Goal: Task Accomplishment & Management: Manage account settings

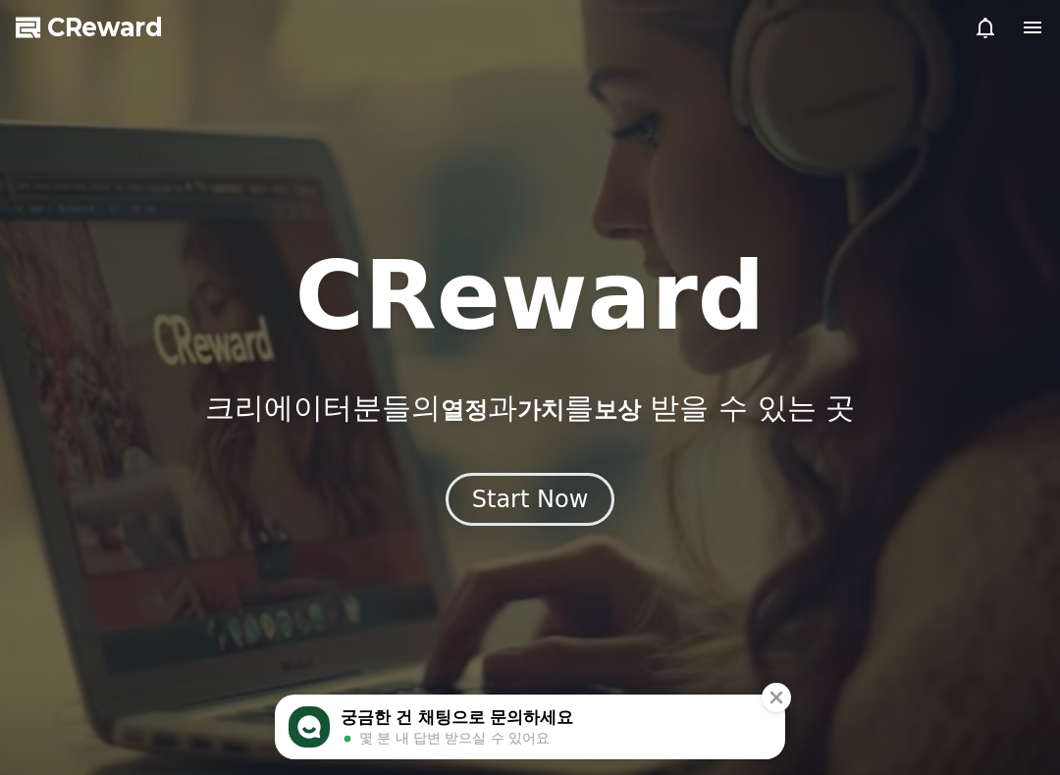
click at [539, 497] on div "Start Now" at bounding box center [530, 499] width 117 height 31
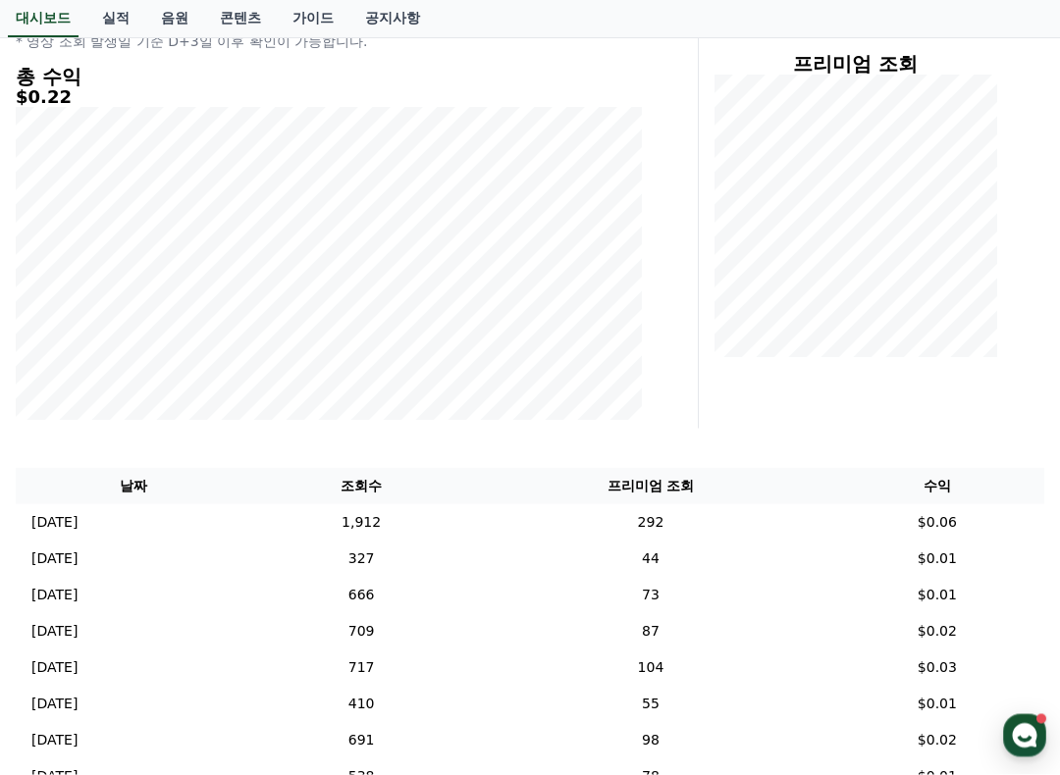
scroll to position [250, 0]
click at [471, 517] on td "1,912" at bounding box center [361, 522] width 220 height 36
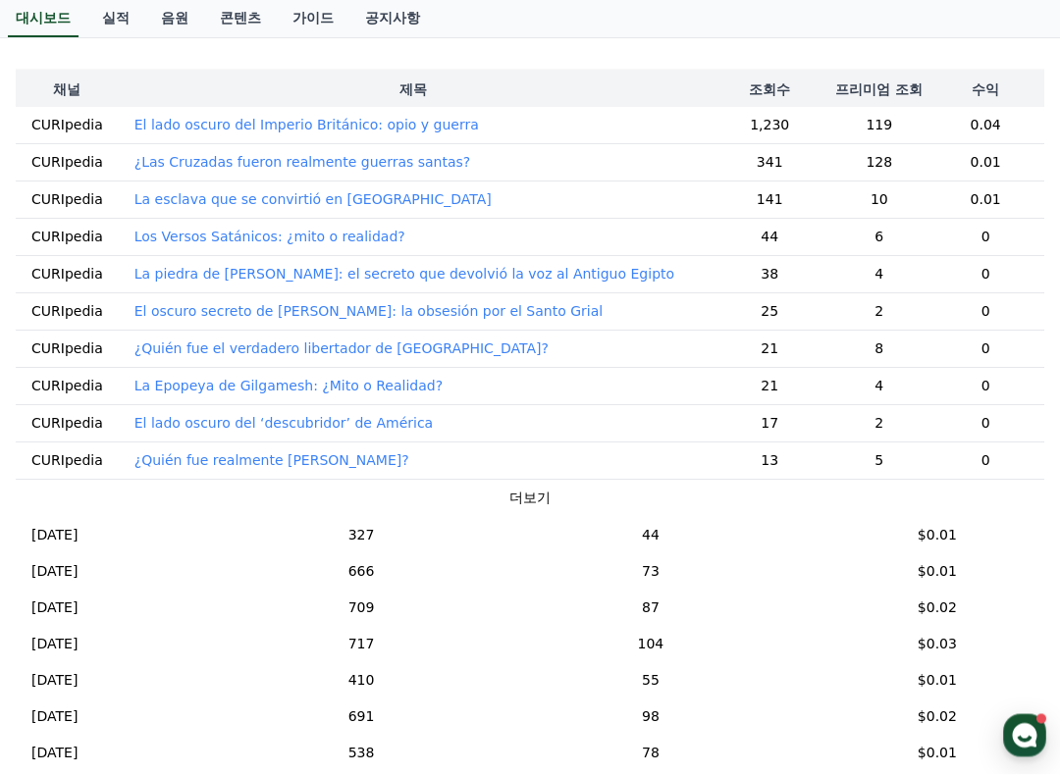
scroll to position [650, 0]
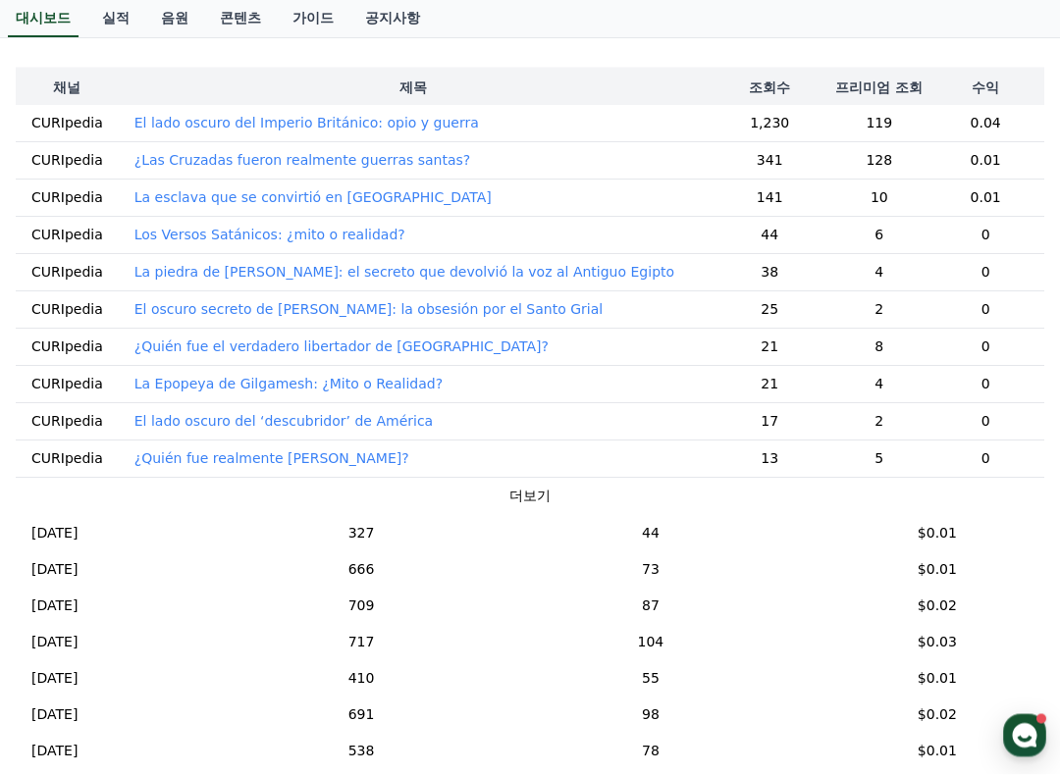
click at [725, 532] on td "44" at bounding box center [650, 533] width 359 height 36
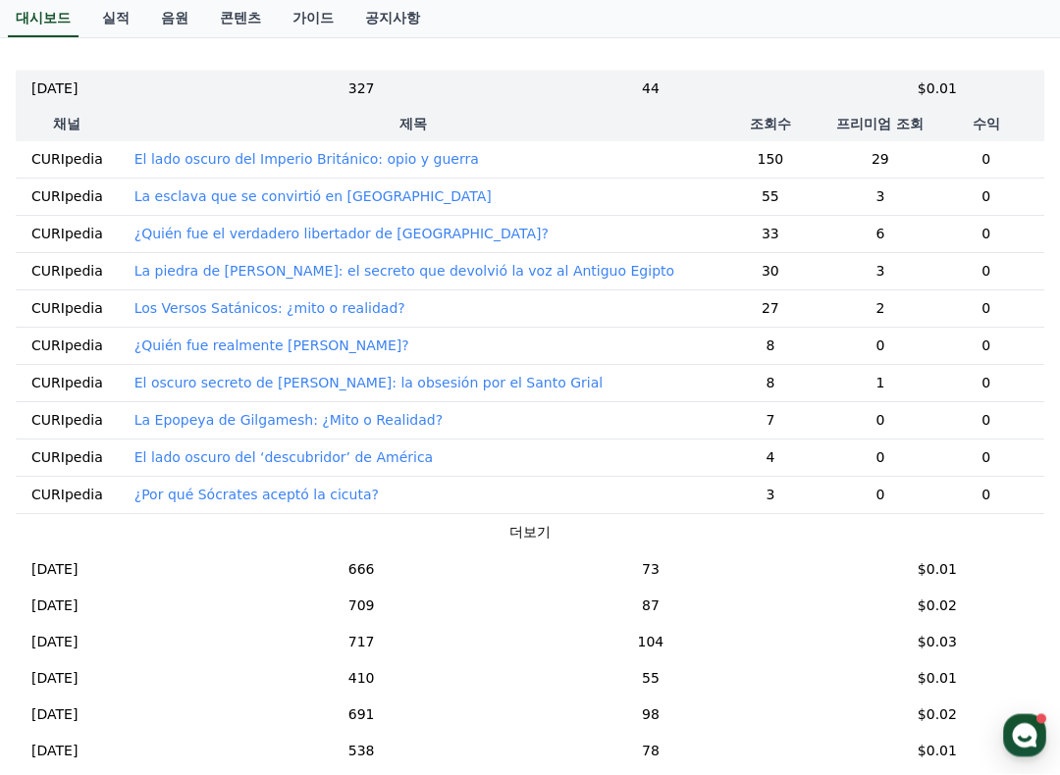
scroll to position [651, 0]
click at [602, 88] on td "44" at bounding box center [650, 88] width 359 height 36
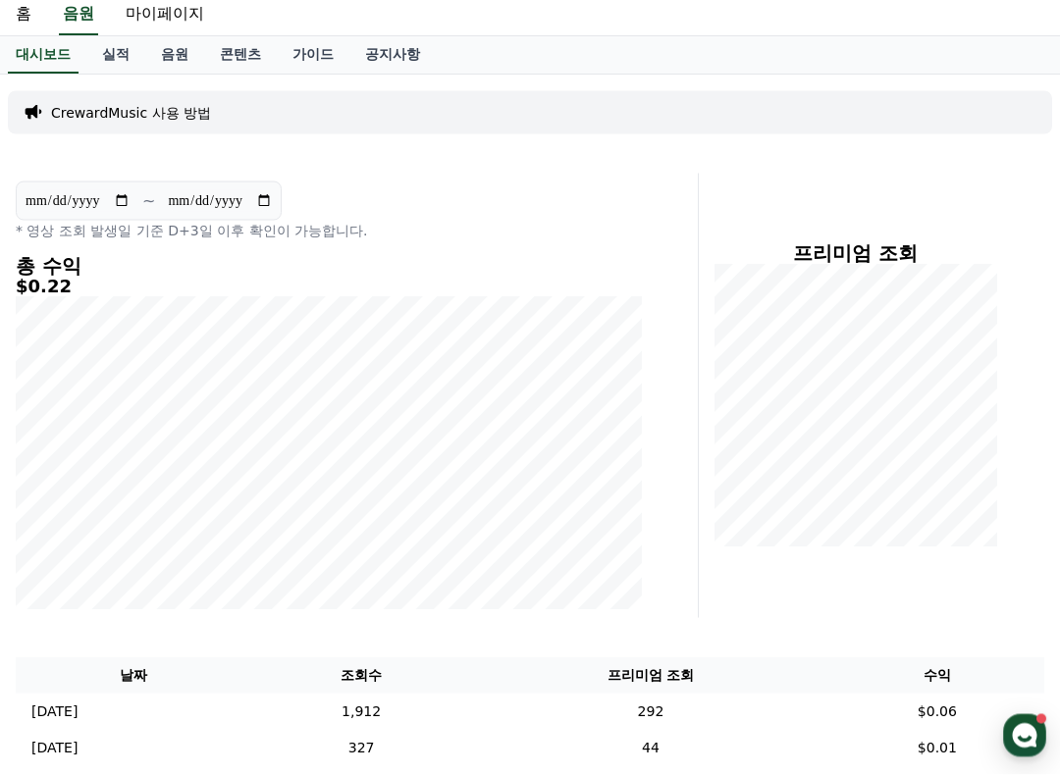
scroll to position [0, 0]
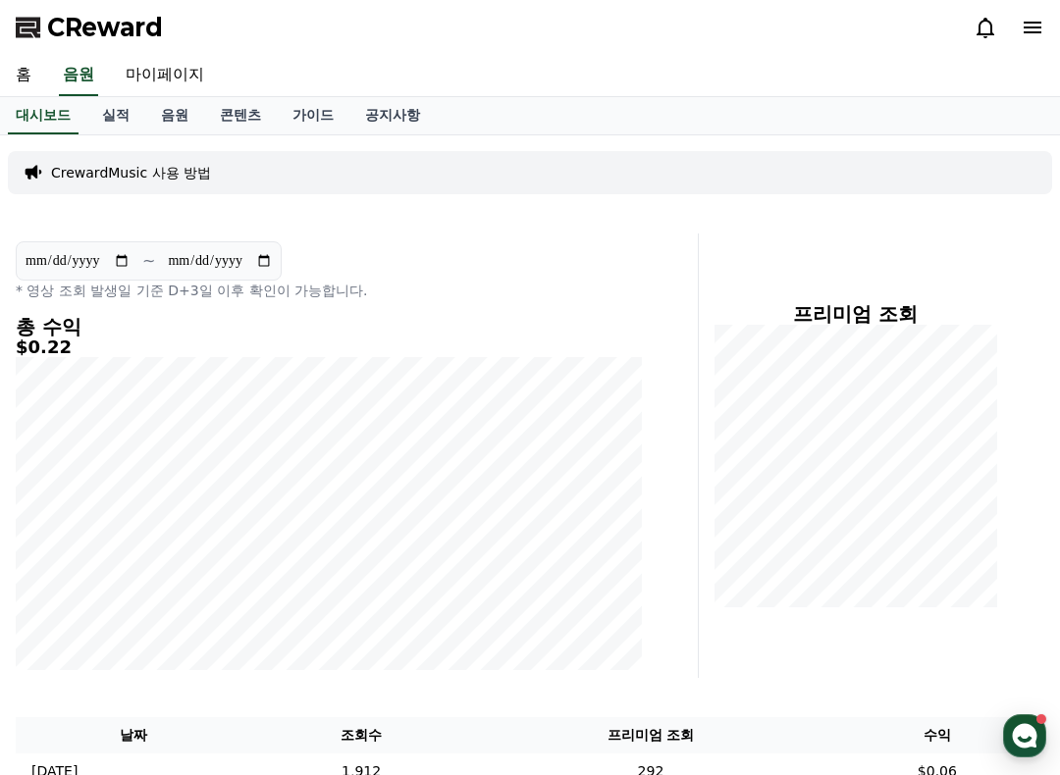
click at [120, 119] on link "실적" at bounding box center [115, 115] width 59 height 37
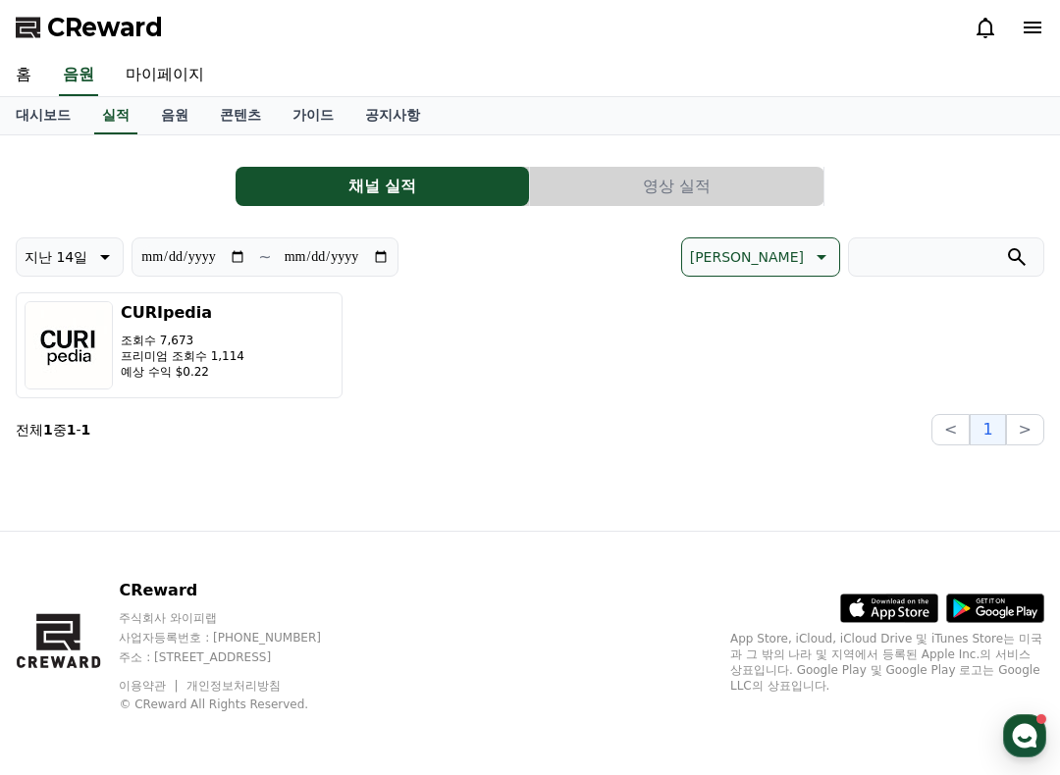
click at [306, 268] on input "**********" at bounding box center [337, 257] width 106 height 22
click at [91, 271] on button "지난 14일" at bounding box center [70, 257] width 108 height 39
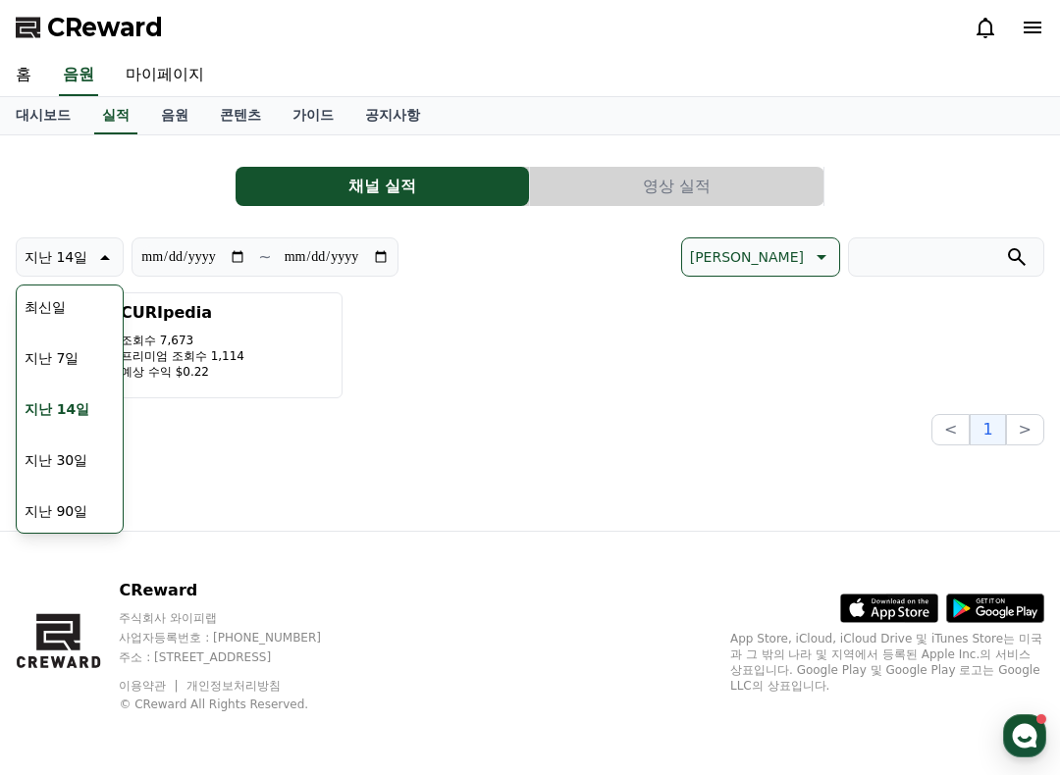
click at [86, 515] on button "지난 90일" at bounding box center [56, 511] width 79 height 43
type input "**********"
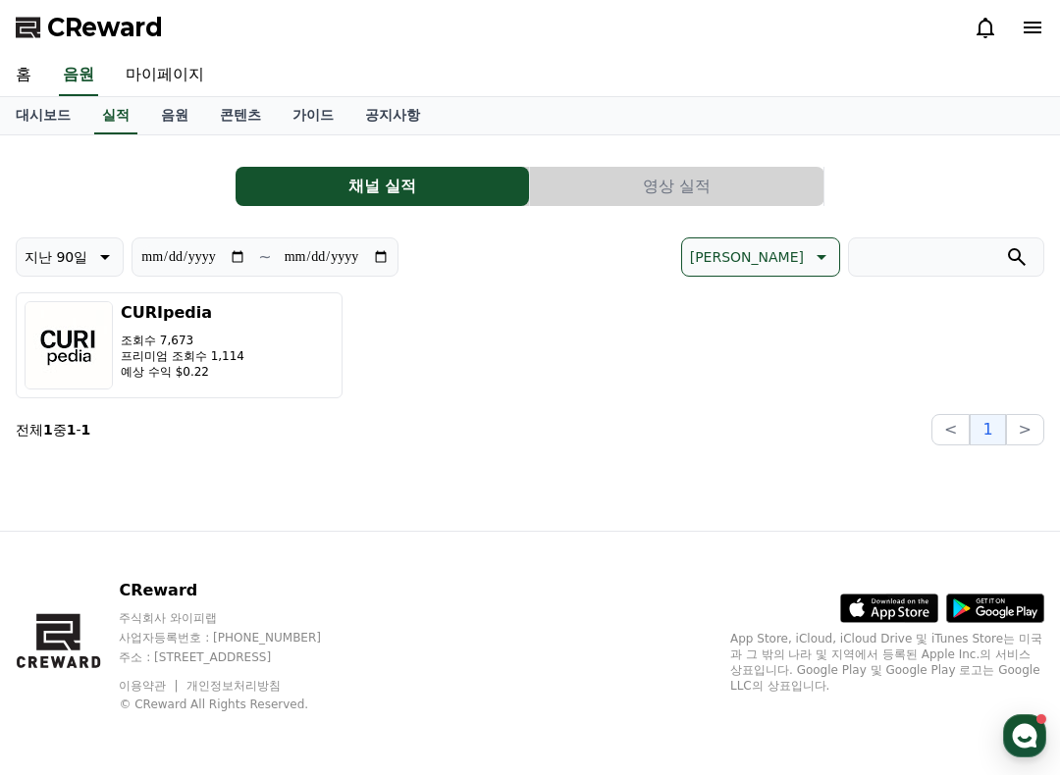
click at [465, 503] on div "**********" at bounding box center [530, 333] width 1060 height 396
click at [159, 80] on link "마이페이지" at bounding box center [165, 75] width 110 height 41
select select "**********"
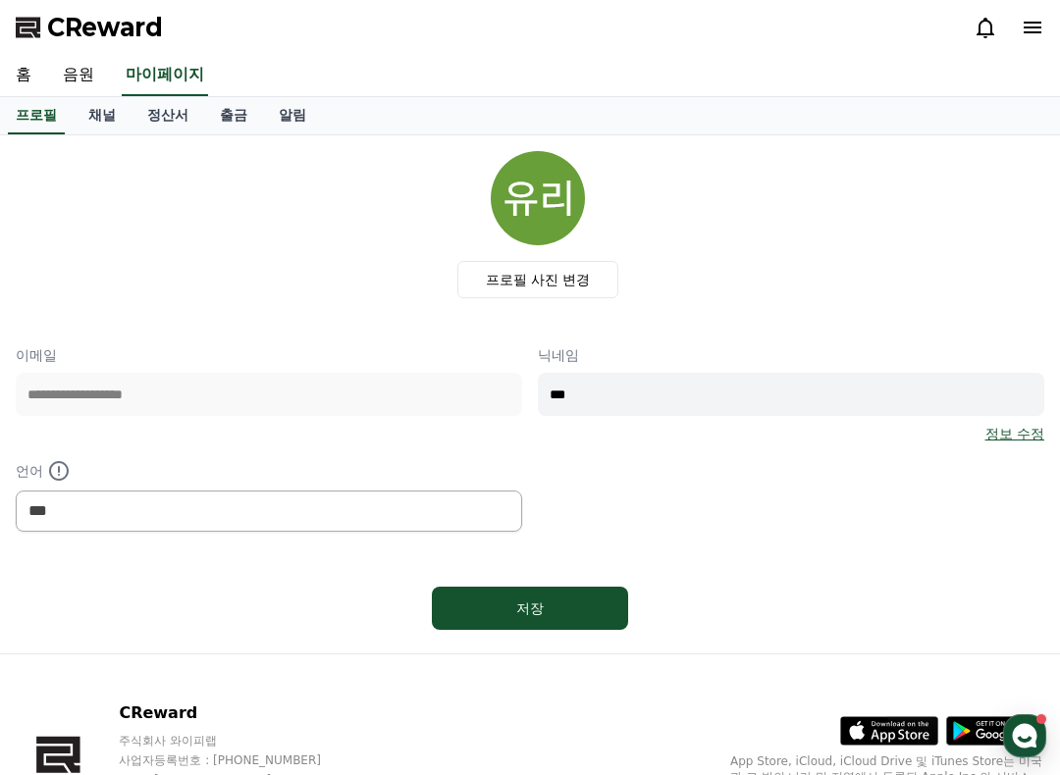
click at [220, 124] on link "출금" at bounding box center [233, 115] width 59 height 37
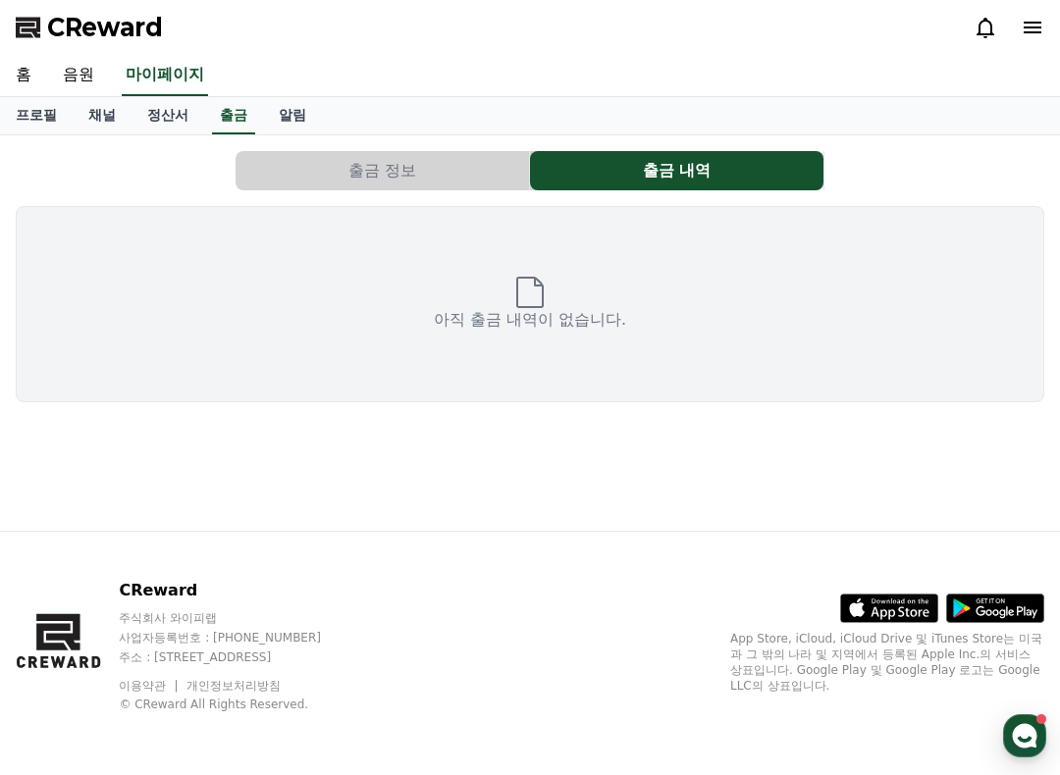
click at [413, 188] on button "출금 정보" at bounding box center [382, 170] width 293 height 39
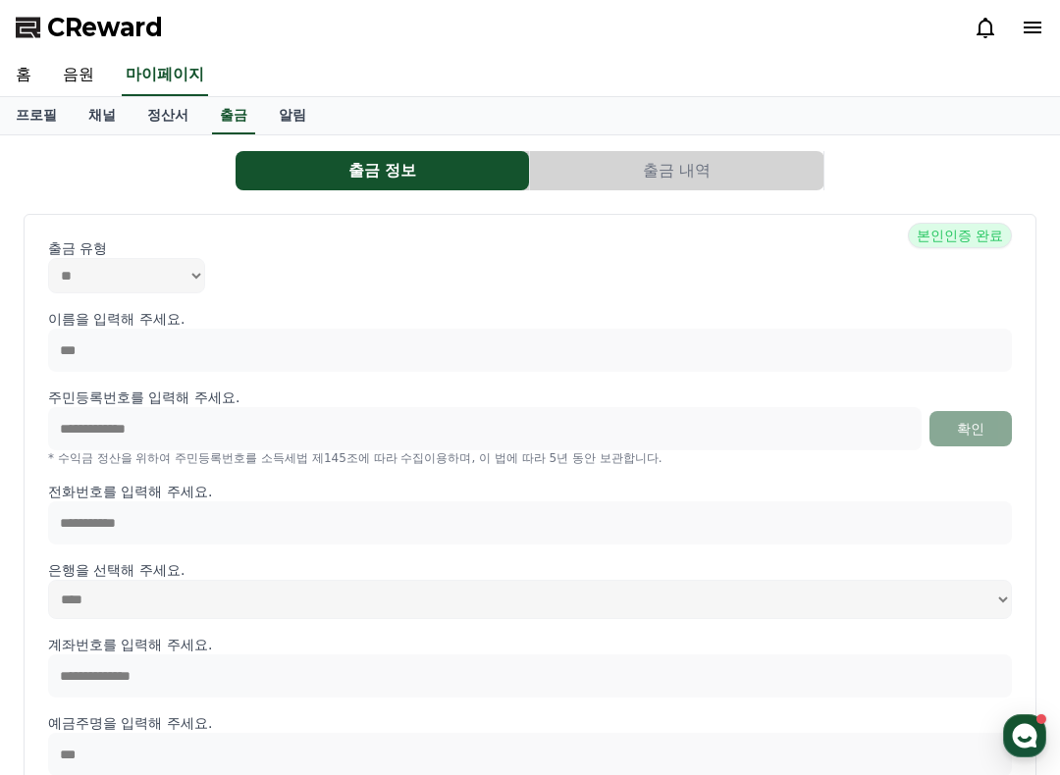
click at [167, 115] on link "정산서" at bounding box center [168, 115] width 73 height 37
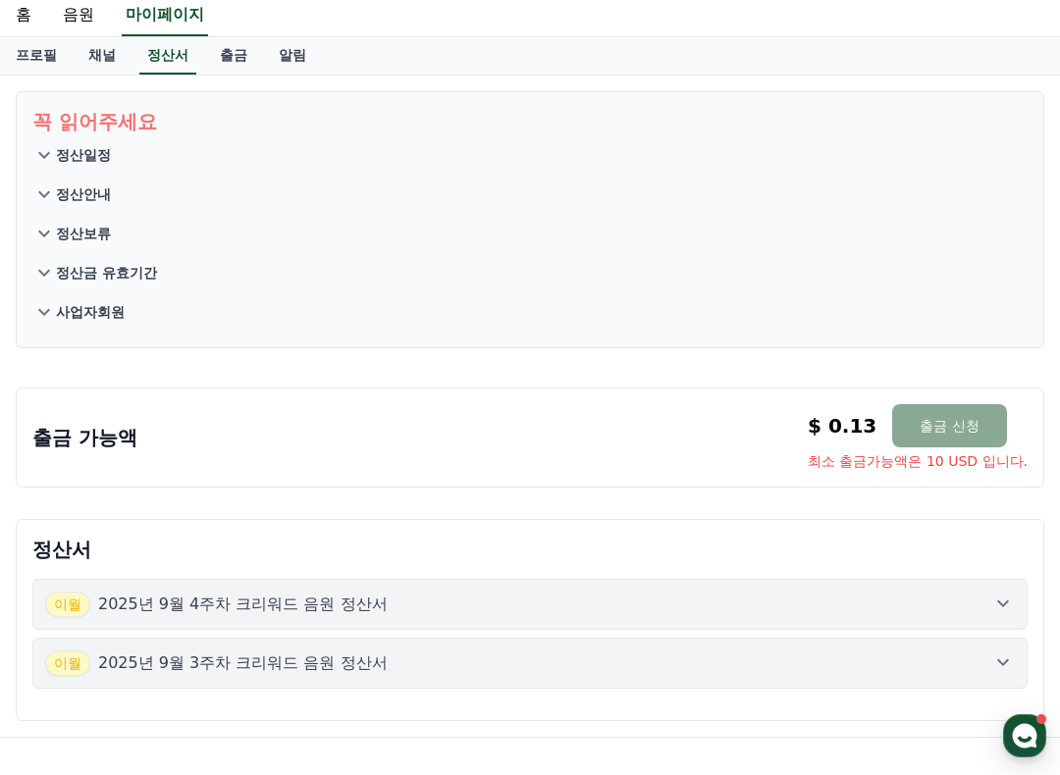
scroll to position [59, 0]
click at [343, 429] on div "출금 가능액 $ 0.13 출금 신청 최소 출금가능액은 10 USD 입니다. $ 0.13 출금 신청 최소 출금가능액은 10 USD 입니다." at bounding box center [529, 438] width 995 height 67
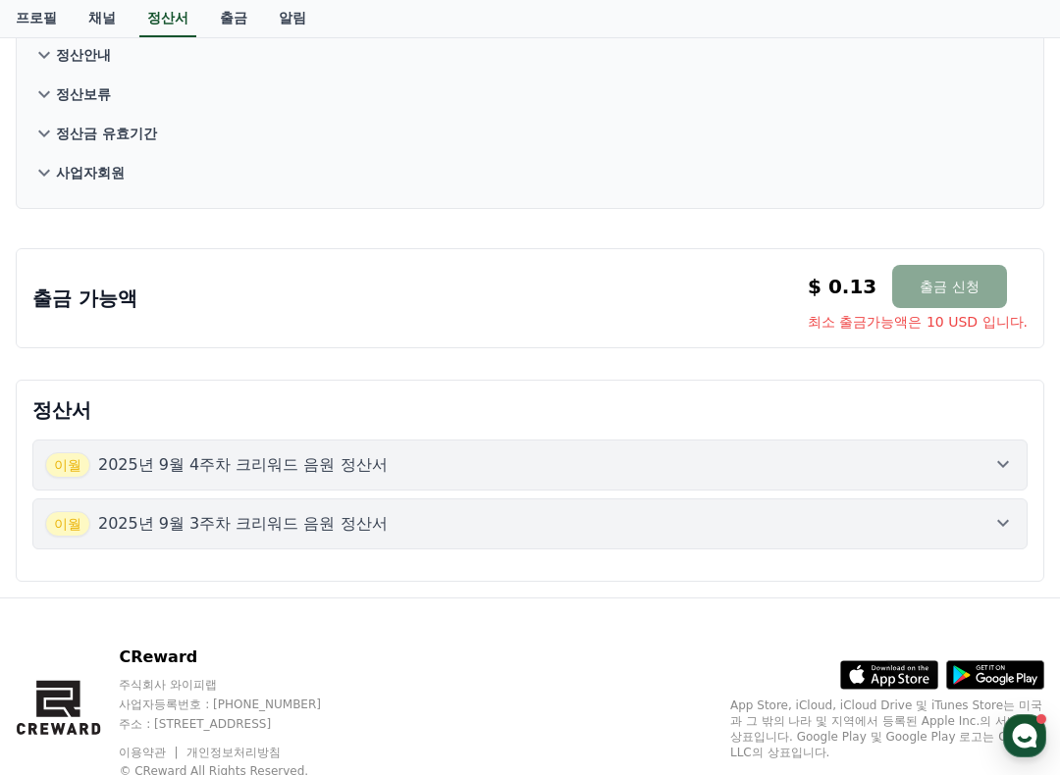
scroll to position [0, 0]
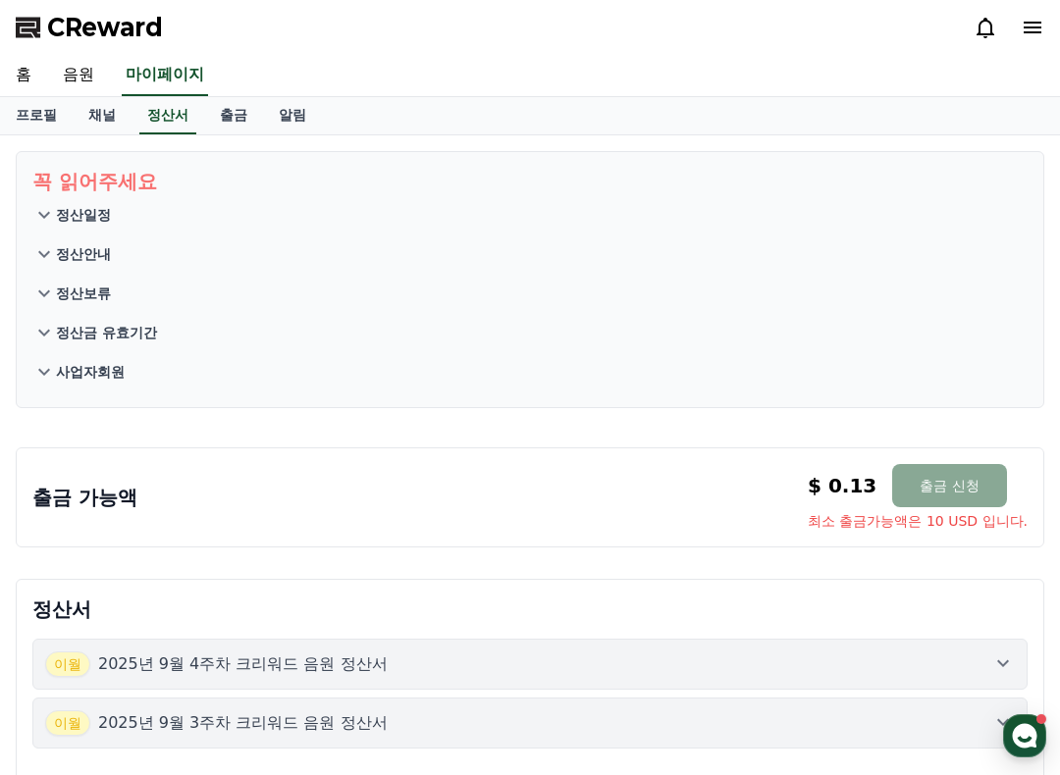
click at [127, 30] on span "CReward" at bounding box center [105, 27] width 116 height 31
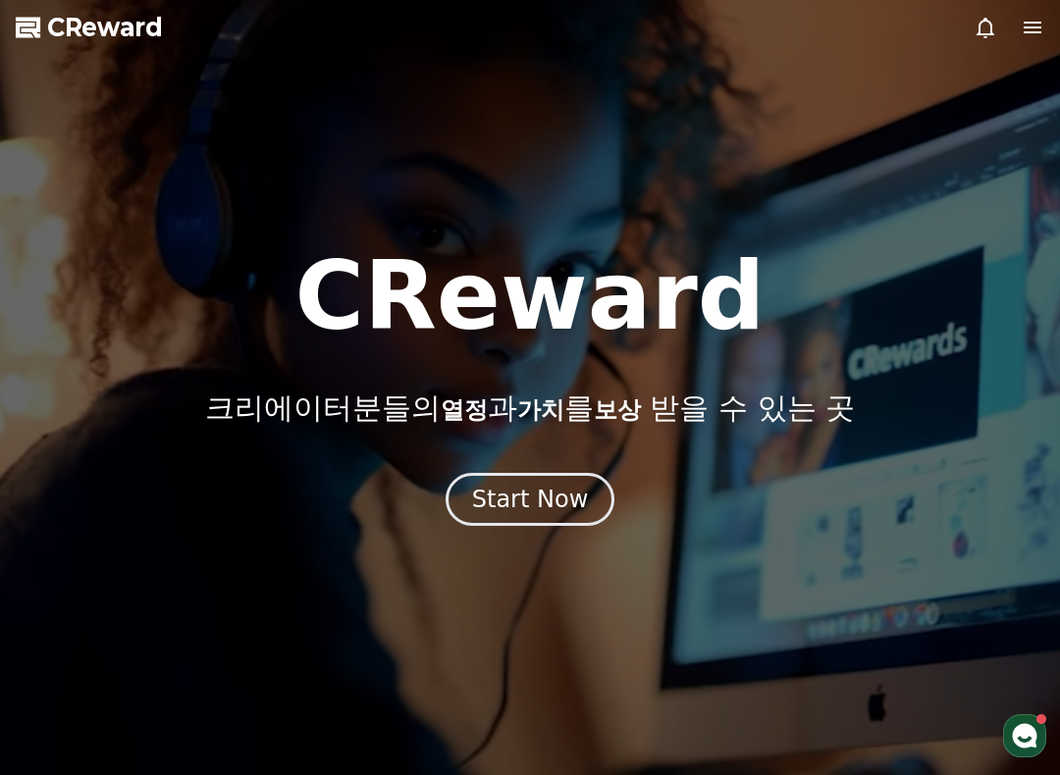
click at [577, 474] on button "Start Now" at bounding box center [531, 499] width 170 height 53
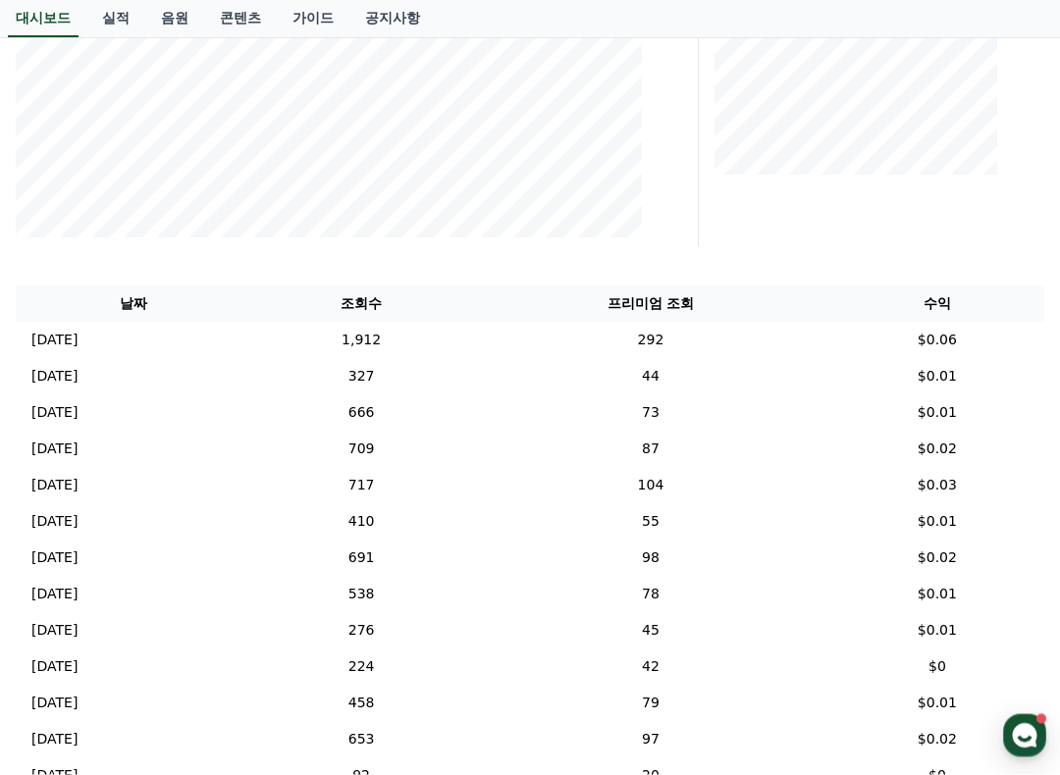
scroll to position [434, 0]
